Goal: Check status: Check status

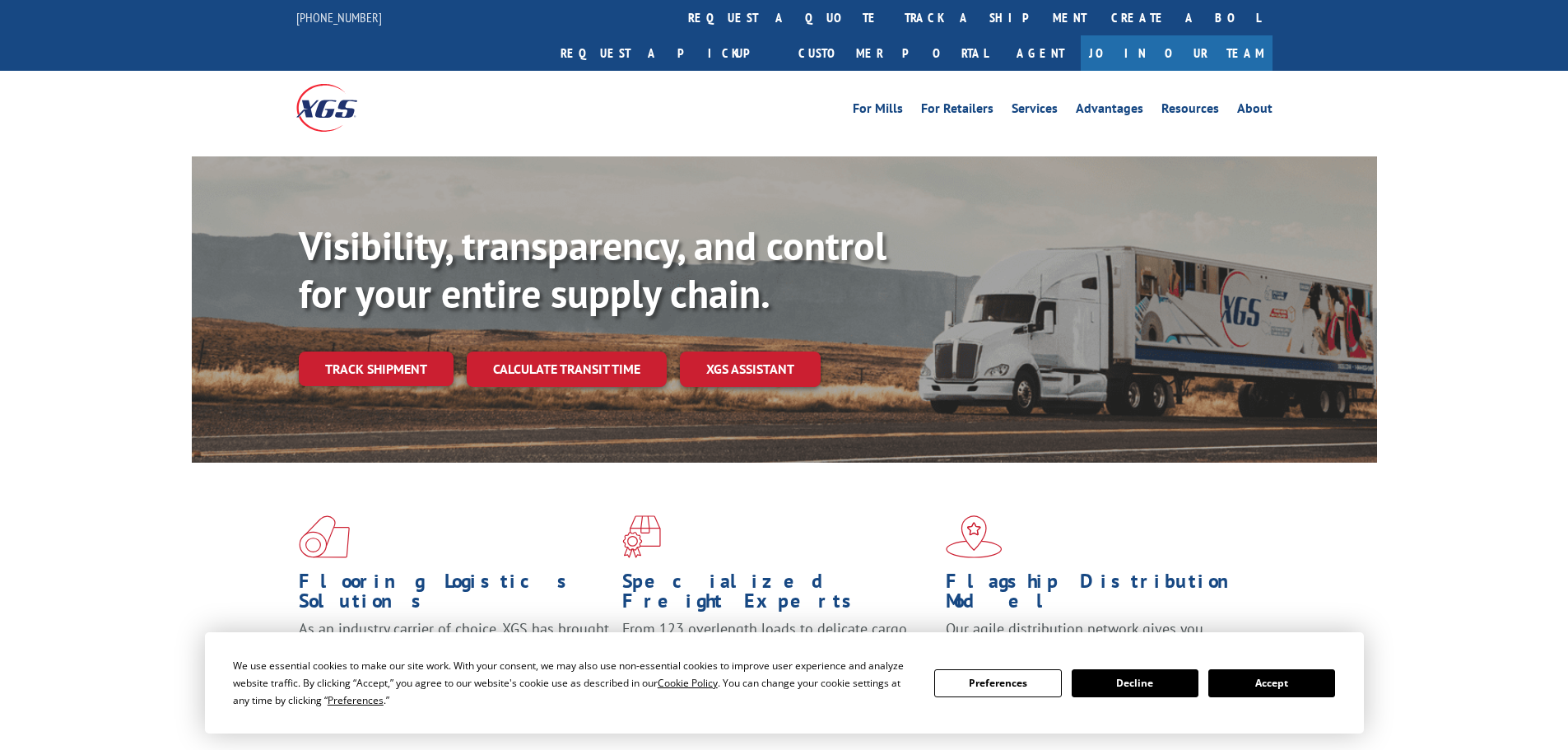
click at [726, 71] on div "For [PERSON_NAME] For Retailers Services Advantages Resources About For [PERSON…" at bounding box center [784, 107] width 976 height 74
drag, startPoint x: 724, startPoint y: 25, endPoint x: 724, endPoint y: 38, distance: 13.0
click at [892, 26] on link "track a shipment" at bounding box center [996, 17] width 207 height 35
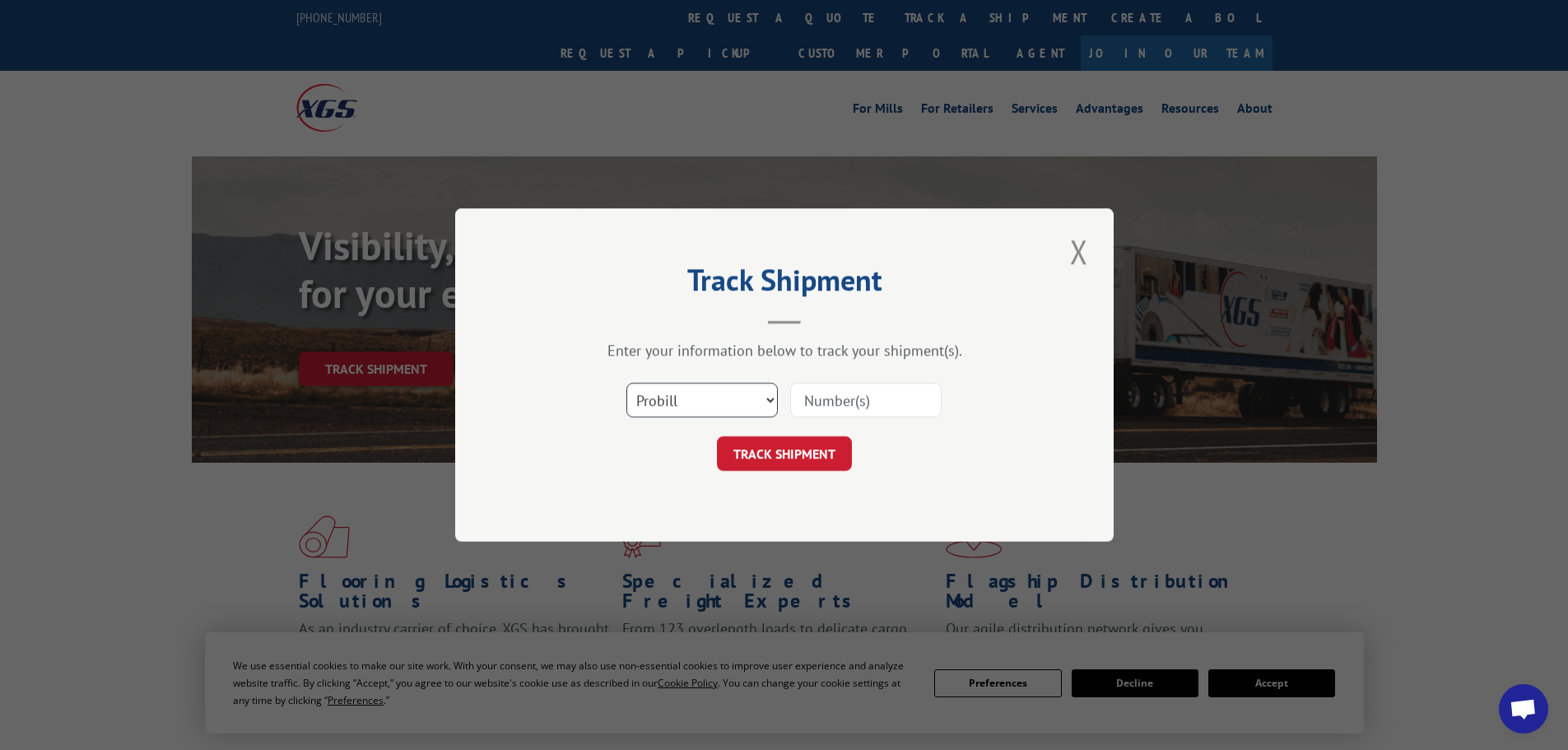
click at [656, 400] on select "Select category... Probill BOL PO" at bounding box center [702, 400] width 152 height 35
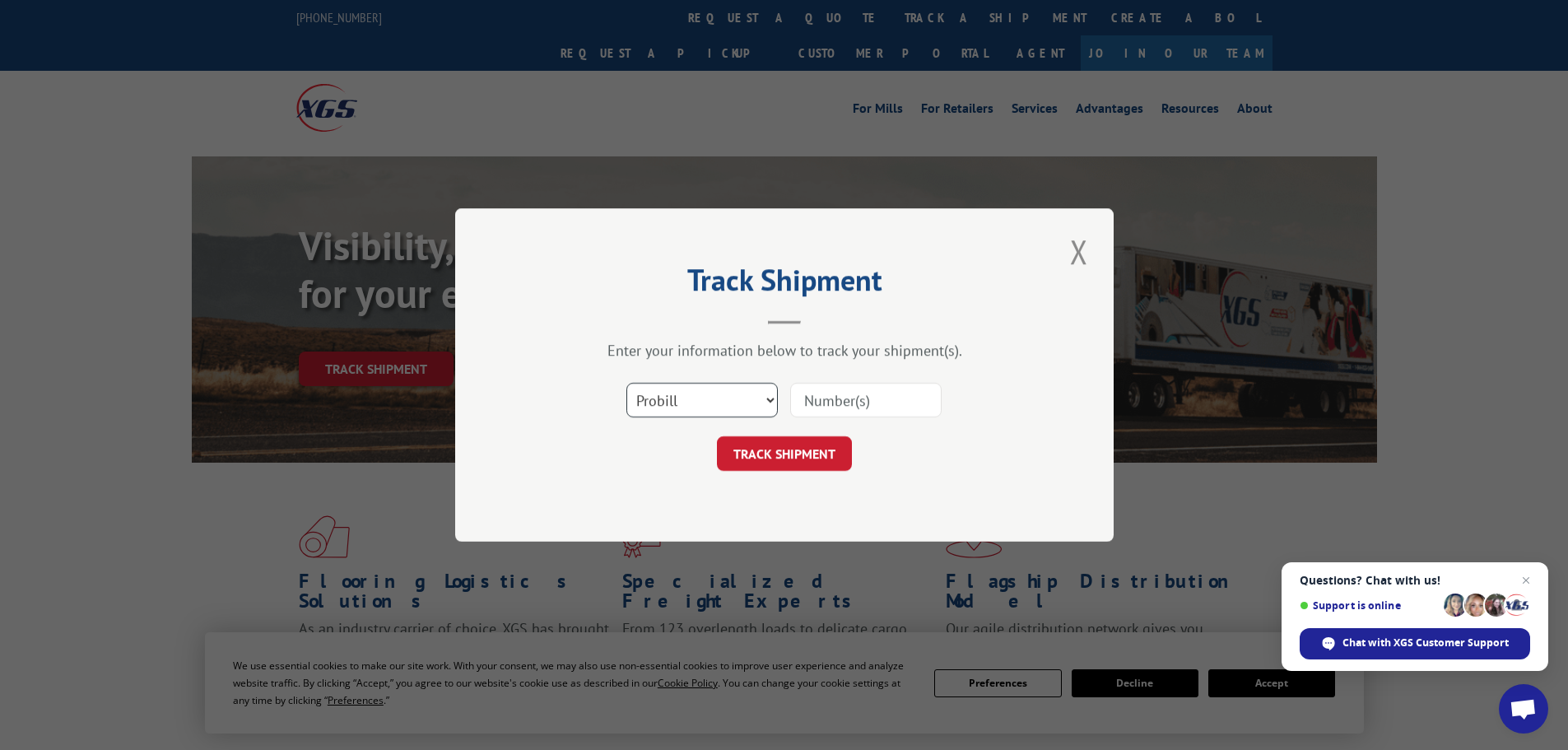
select select "po"
click at [626, 382] on select "Select category... Probill BOL PO" at bounding box center [702, 400] width 152 height 35
click at [827, 394] on input at bounding box center [865, 400] width 152 height 35
paste input "58546663"
type input "58546663"
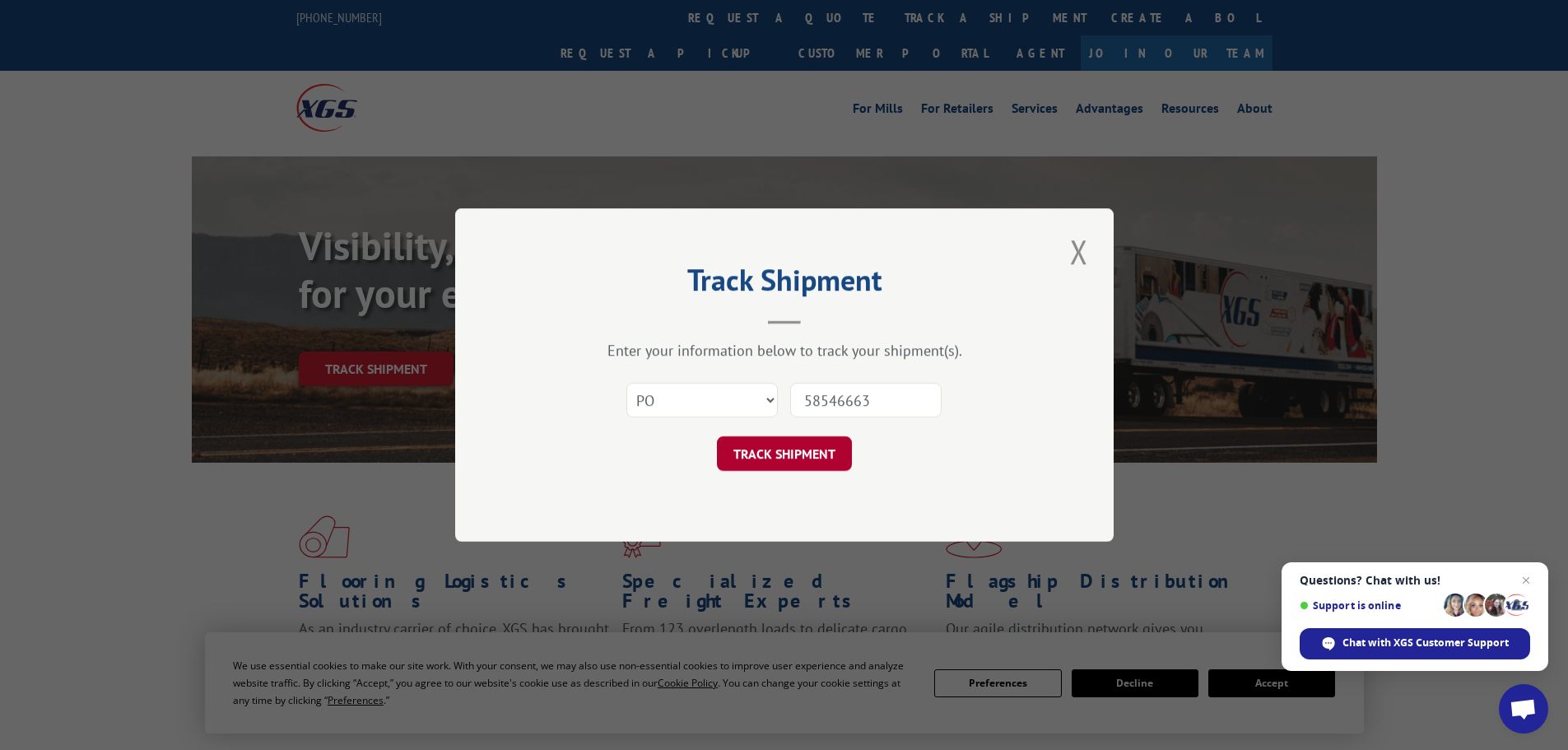
click at [818, 447] on button "TRACK SHIPMENT" at bounding box center [784, 453] width 135 height 35
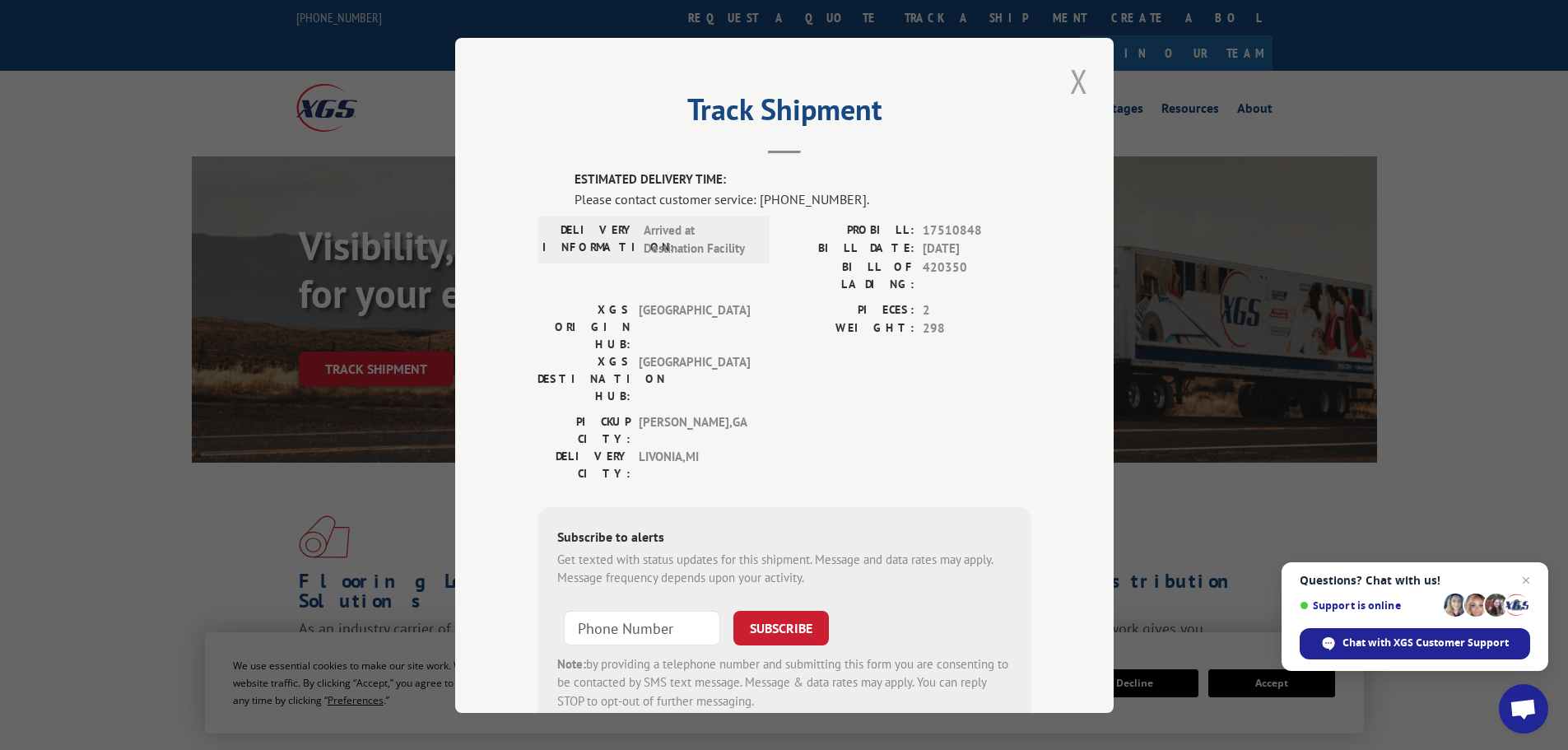
click at [1072, 81] on button "Close modal" at bounding box center [1079, 81] width 28 height 45
